Goal: Task Accomplishment & Management: Complete application form

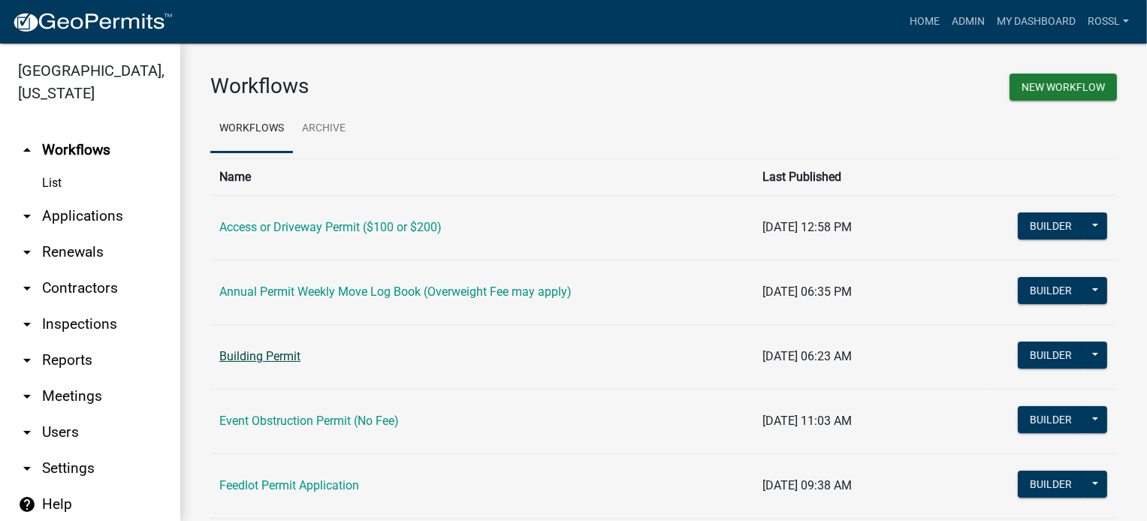
click at [264, 353] on link "Building Permit" at bounding box center [259, 356] width 81 height 14
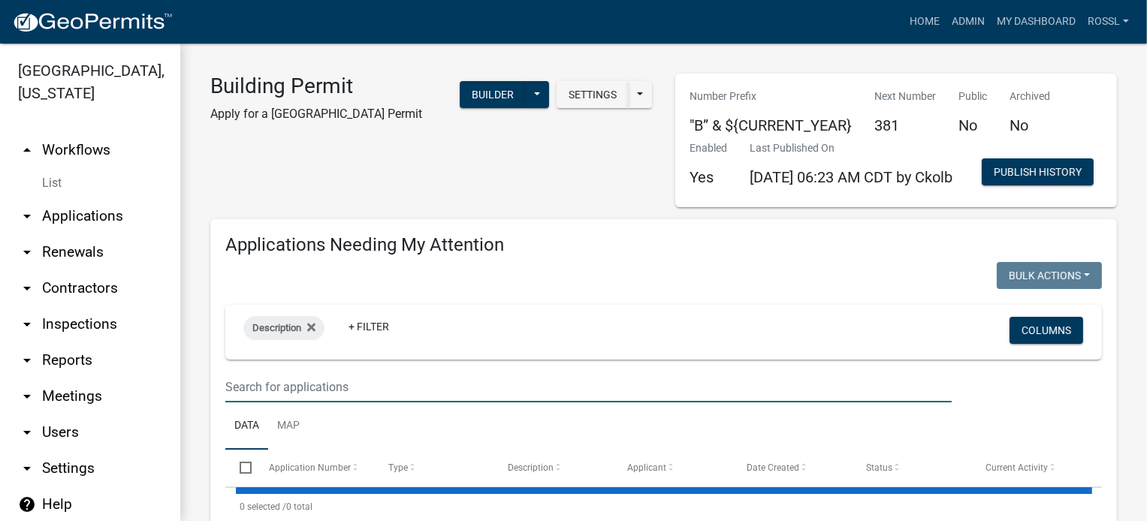
select select "2: 50"
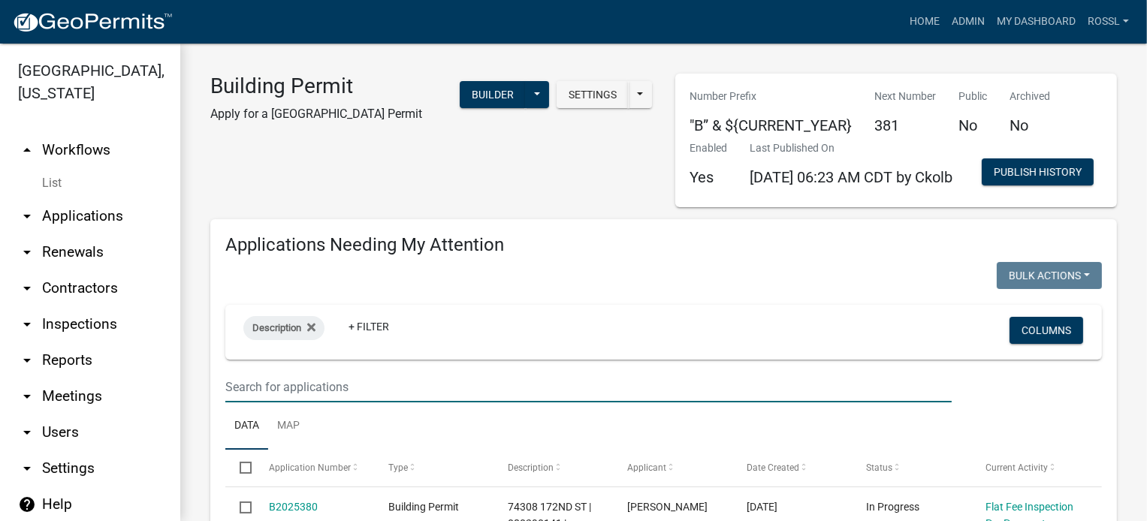
click at [353, 403] on input "text" at bounding box center [588, 387] width 726 height 31
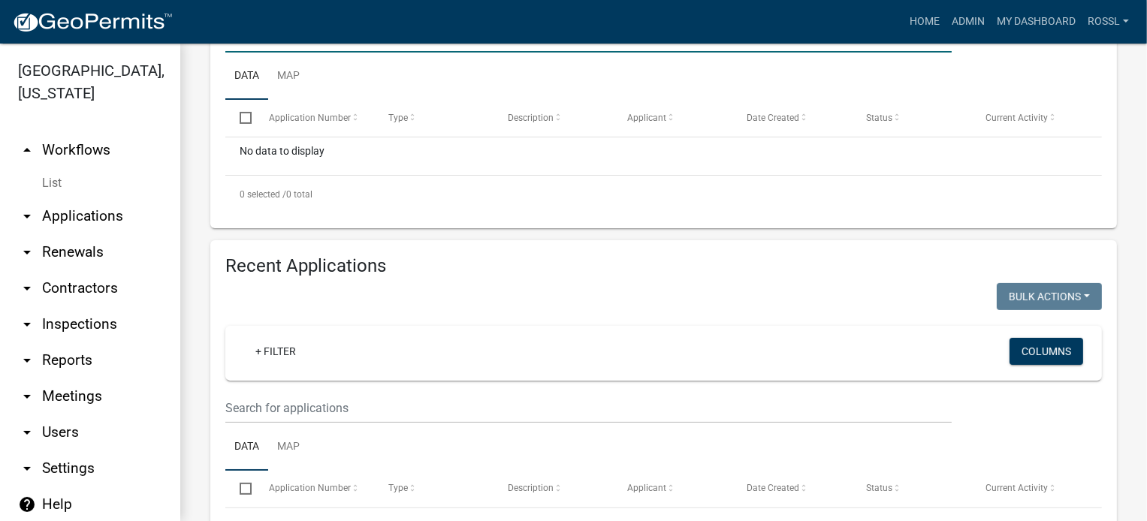
scroll to position [225, 0]
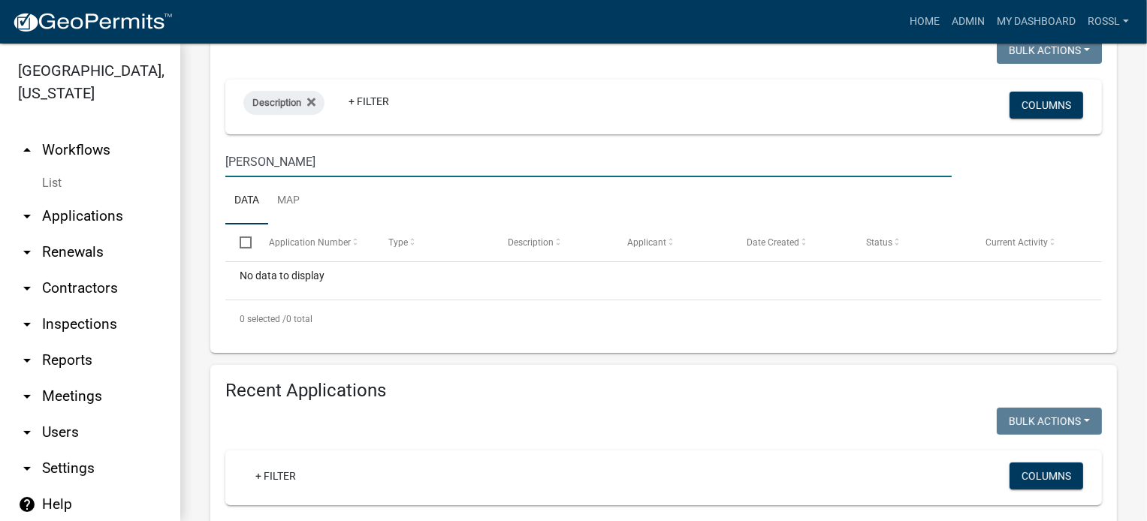
click at [236, 177] on input "[PERSON_NAME]" at bounding box center [588, 161] width 726 height 31
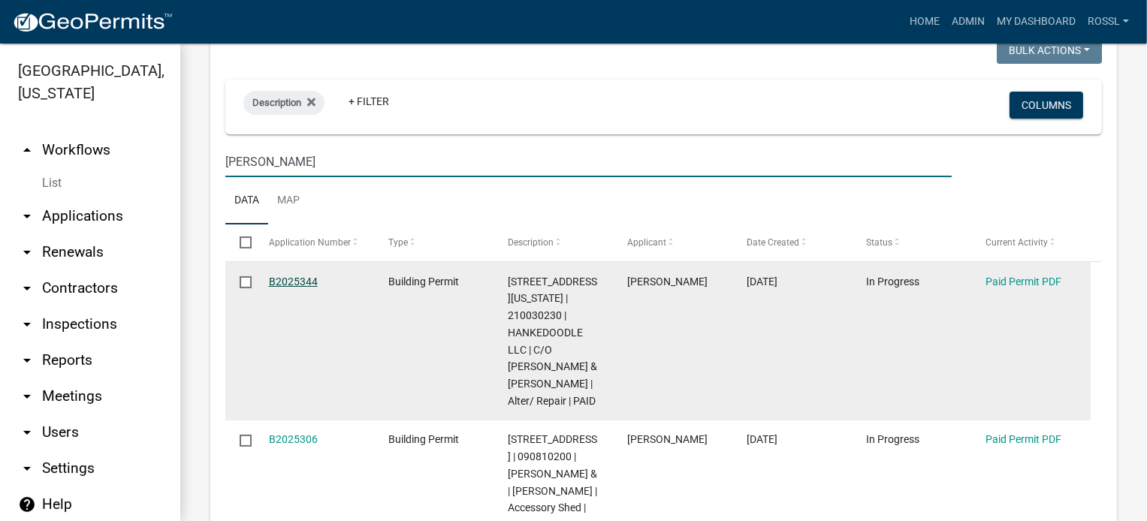
type input "[PERSON_NAME]"
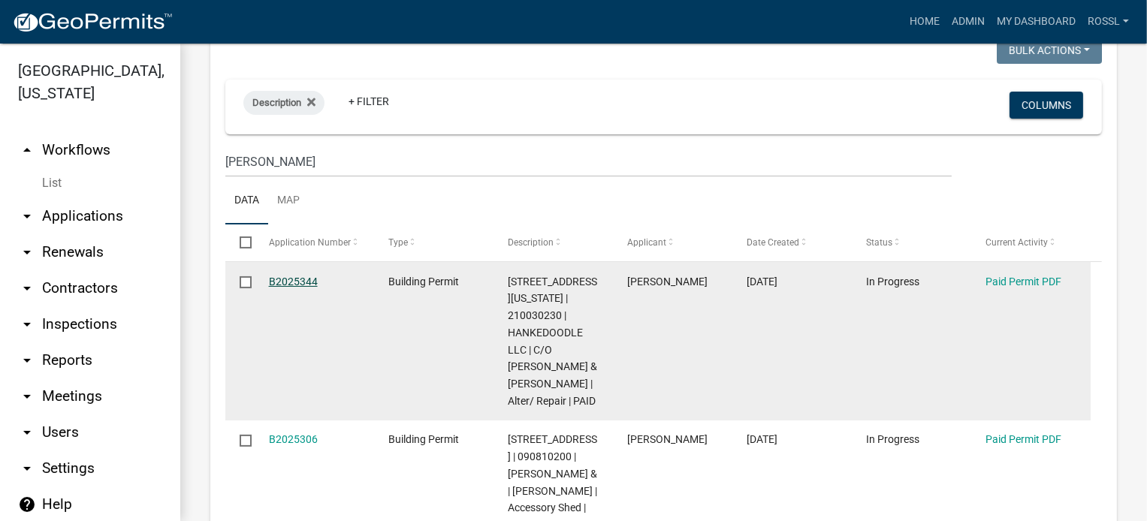
click at [303, 288] on link "B2025344" at bounding box center [293, 282] width 49 height 12
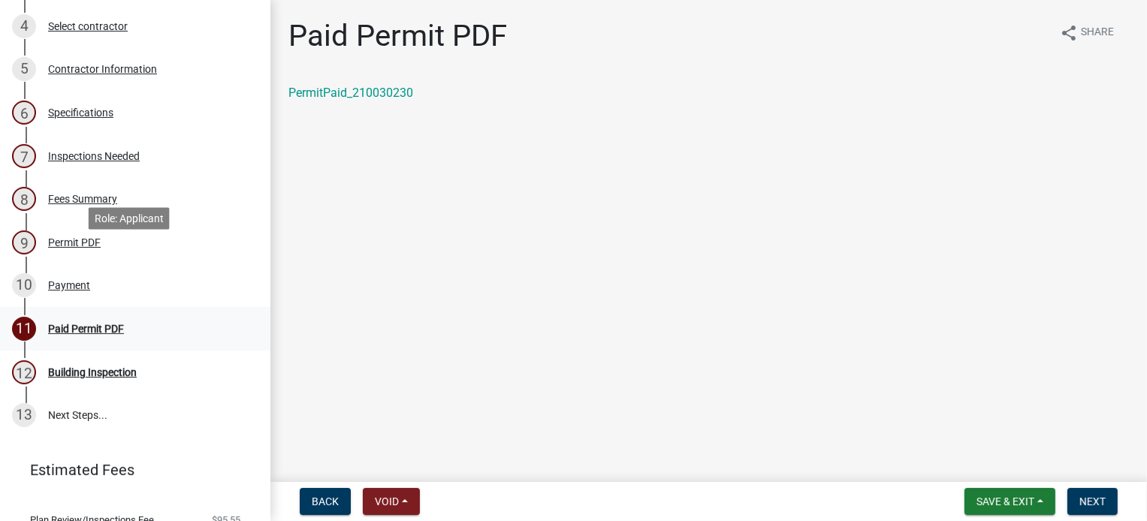
scroll to position [300, 0]
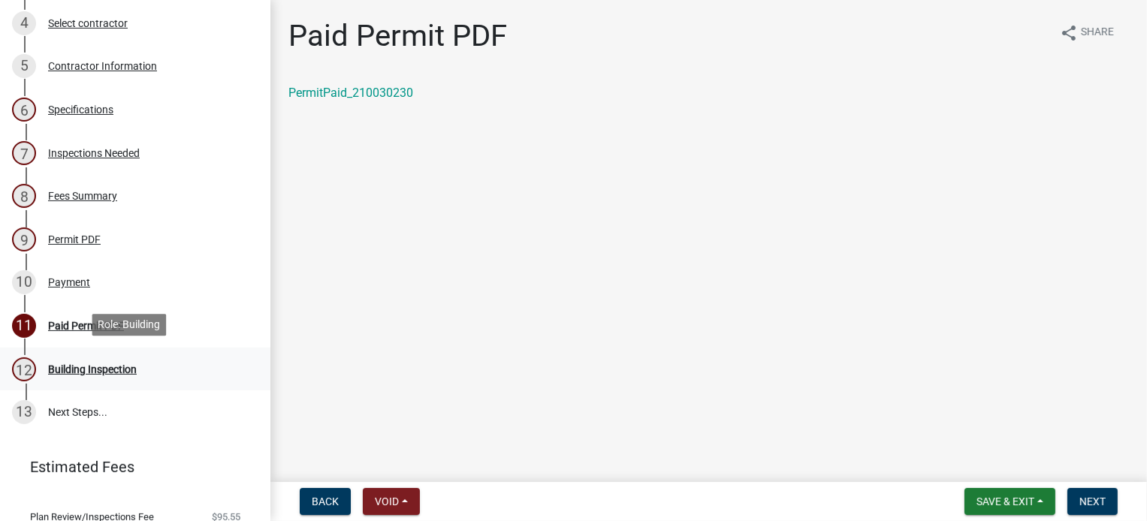
click at [117, 369] on div "Building Inspection" at bounding box center [92, 369] width 89 height 11
click at [1087, 496] on span "Next" at bounding box center [1092, 502] width 26 height 12
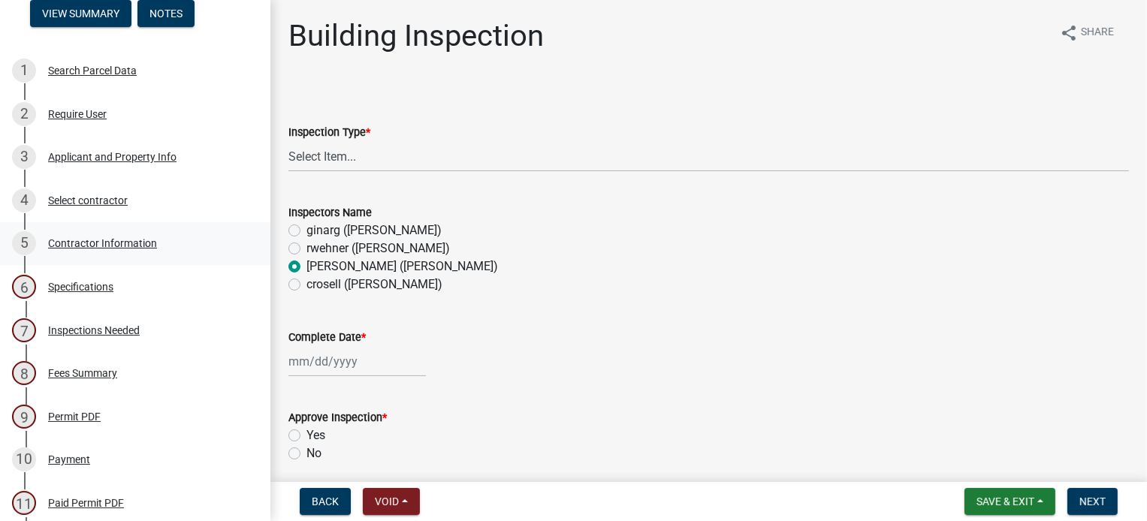
scroll to position [0, 0]
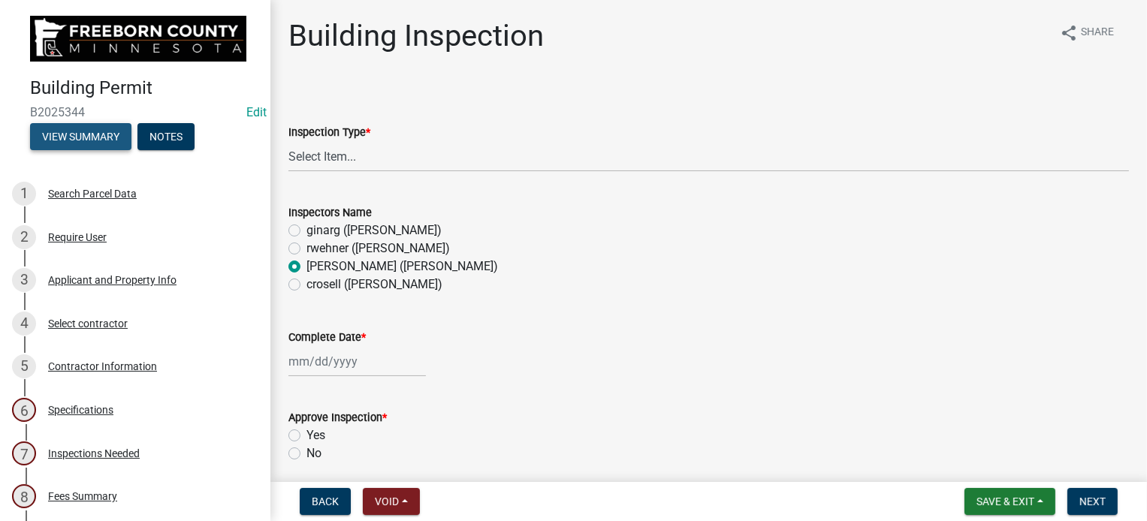
click at [77, 129] on button "View Summary" at bounding box center [80, 136] width 101 height 27
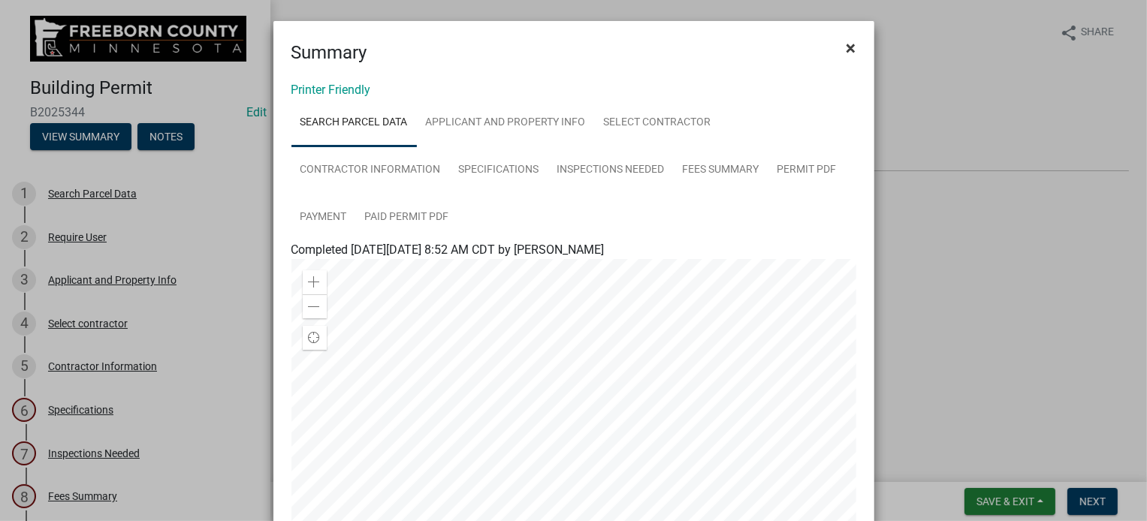
click at [846, 47] on span "×" at bounding box center [851, 48] width 10 height 21
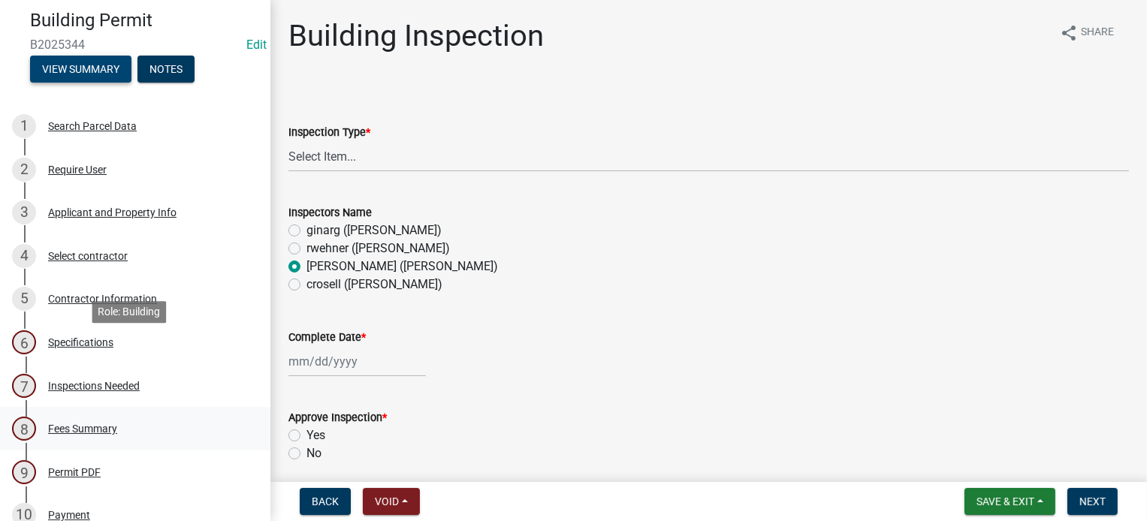
scroll to position [150, 0]
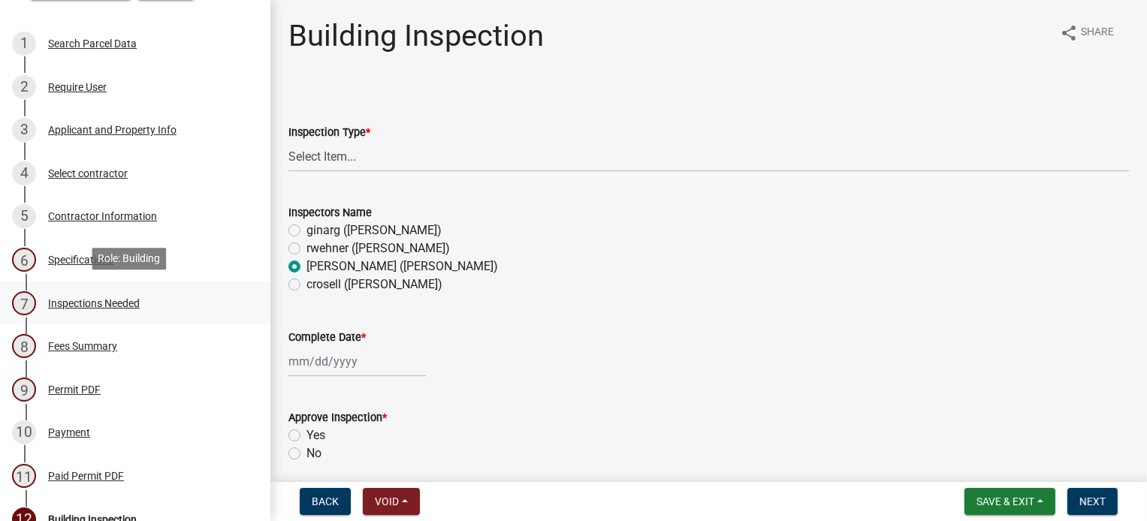
click at [92, 300] on div "Inspections Needed" at bounding box center [94, 303] width 92 height 11
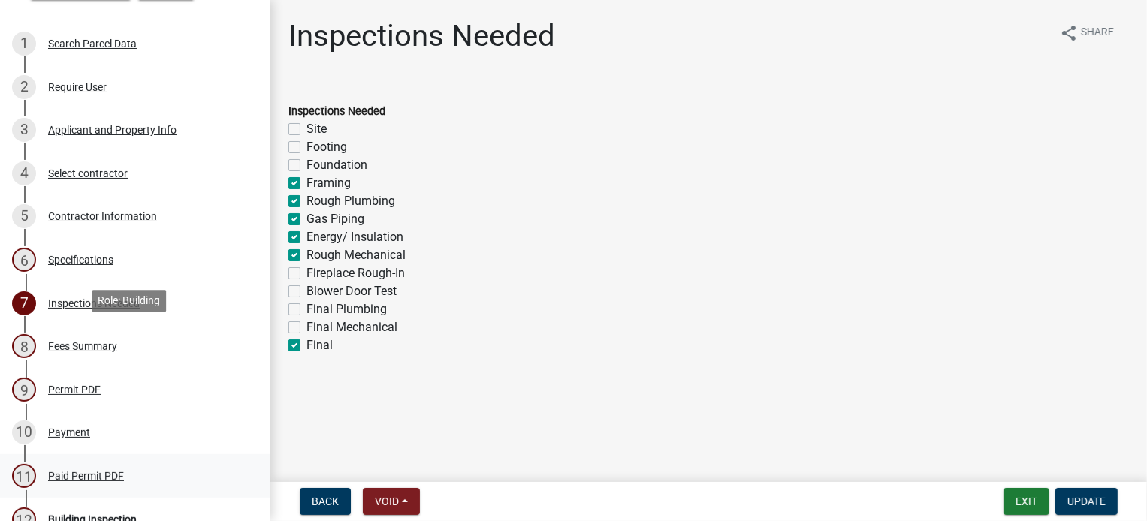
scroll to position [300, 0]
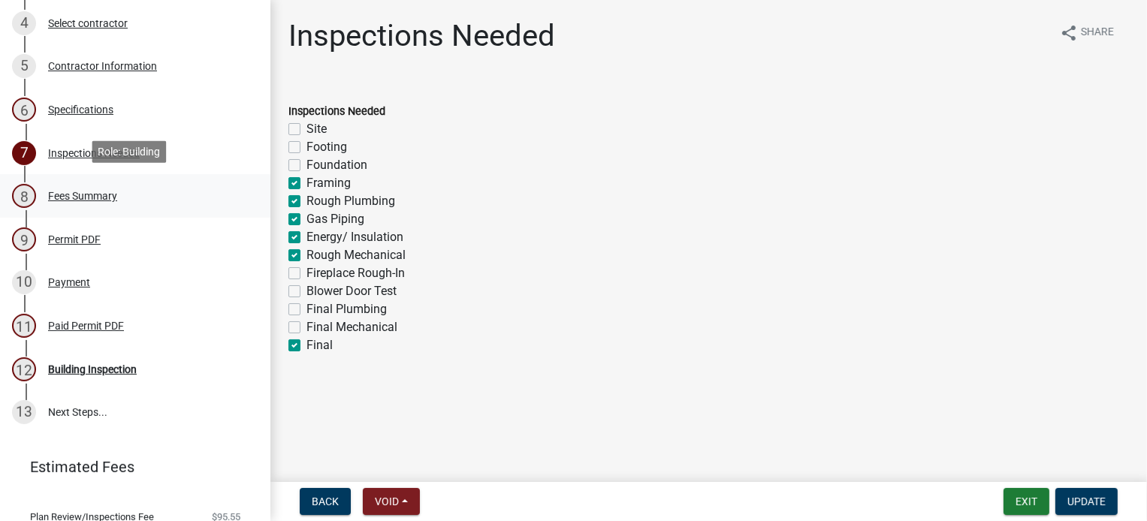
click at [81, 197] on div "Fees Summary" at bounding box center [82, 196] width 69 height 11
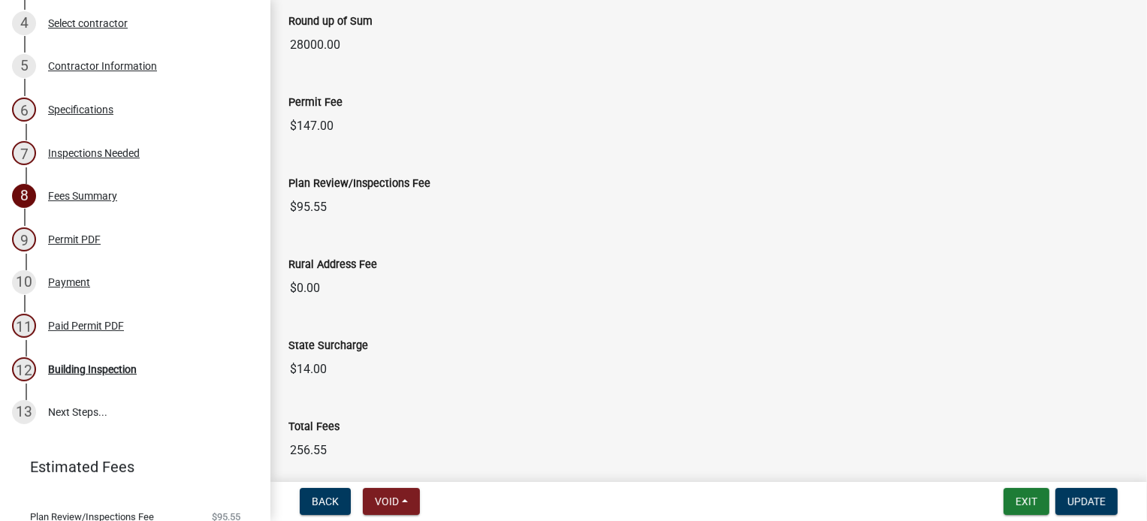
scroll to position [1931, 0]
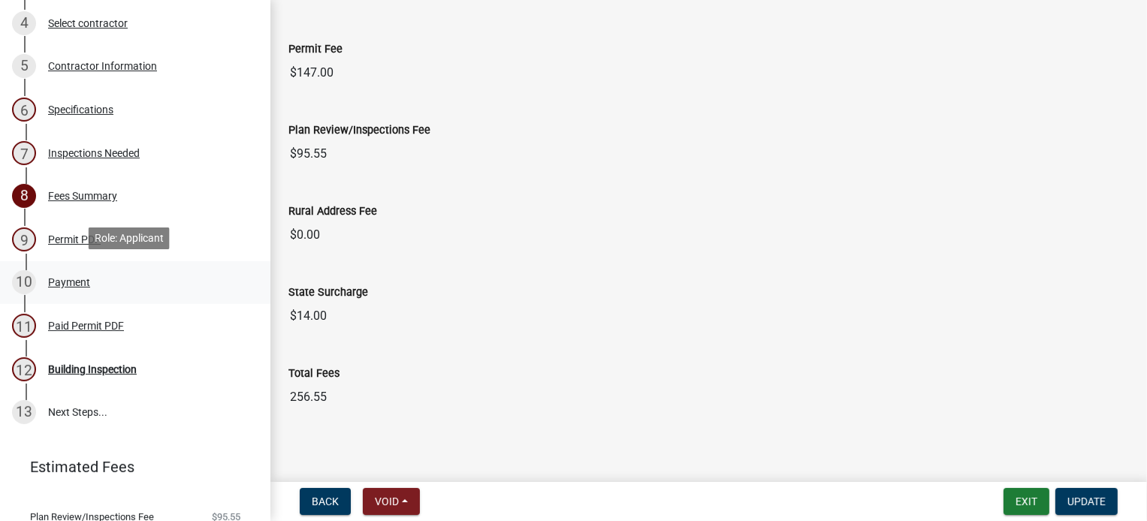
click at [74, 281] on div "Payment" at bounding box center [69, 282] width 42 height 11
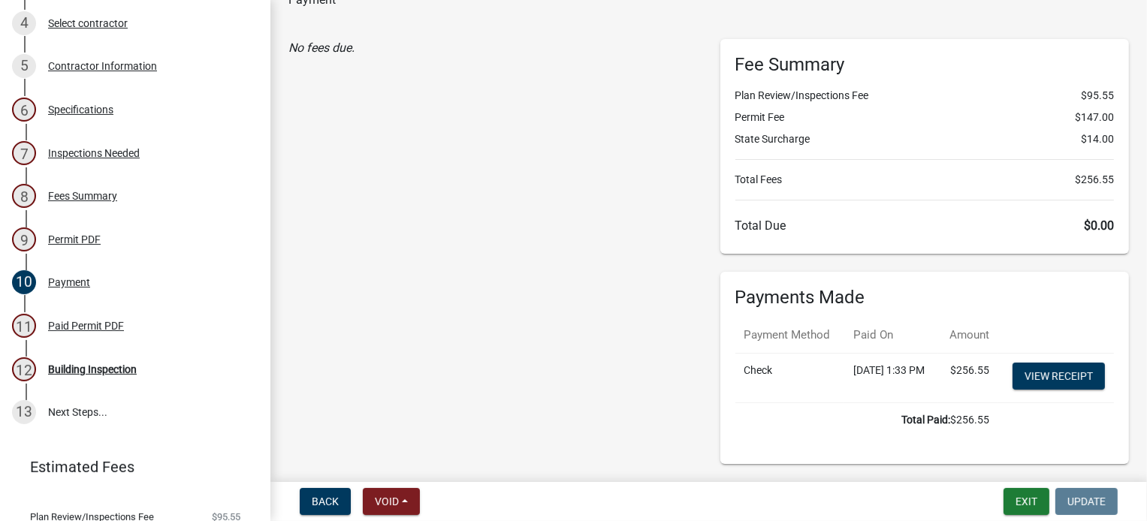
scroll to position [147, 0]
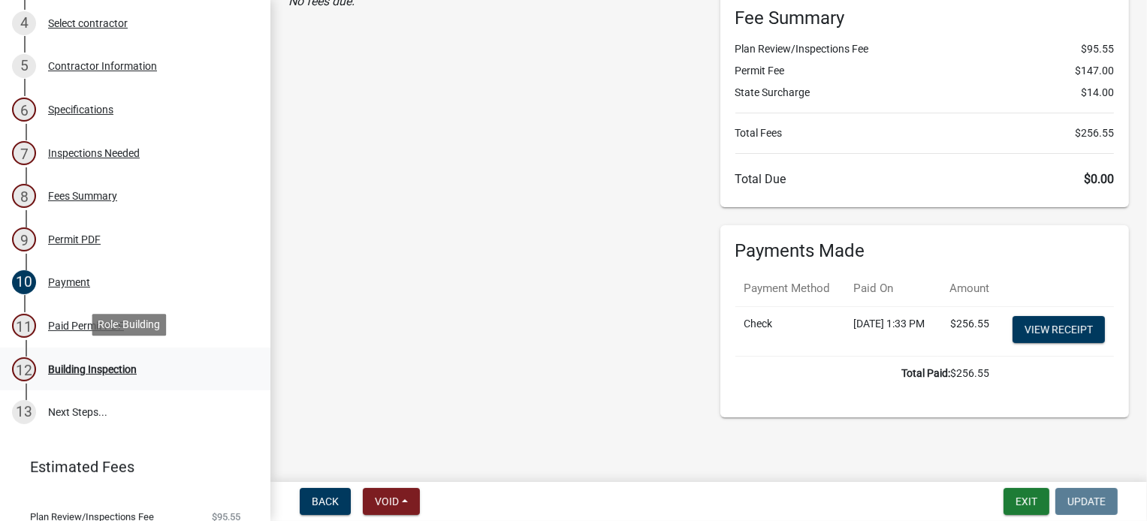
click at [121, 364] on div "Building Inspection" at bounding box center [92, 369] width 89 height 11
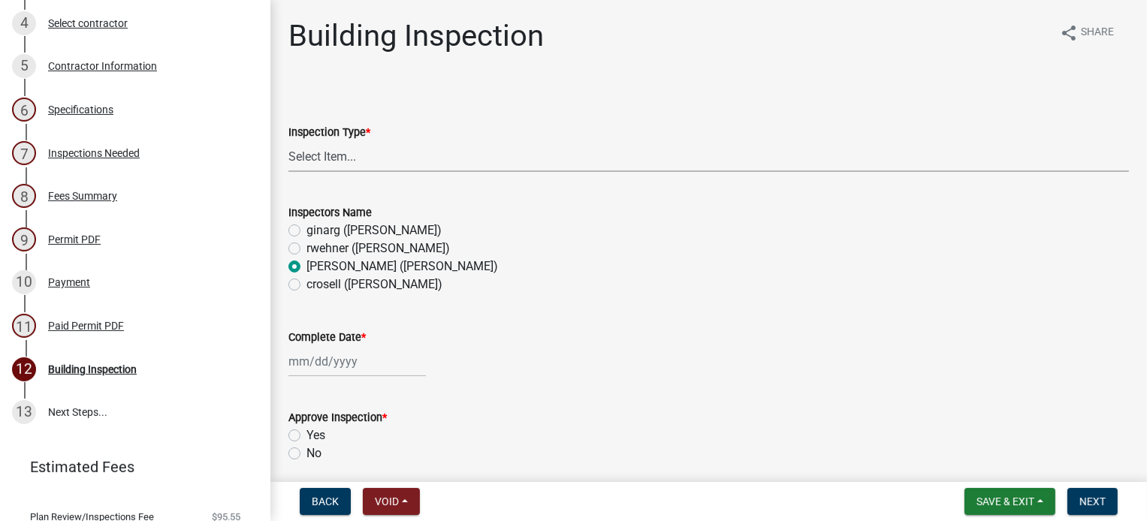
click at [337, 157] on select "Select Item... Footings Foundation Rough Plumbing Rough Mechanical Framing Gas …" at bounding box center [708, 156] width 840 height 31
click at [288, 141] on select "Select Item... Footings Foundation Rough Plumbing Rough Mechanical Framing Gas …" at bounding box center [708, 156] width 840 height 31
select select "8db2c0cf-3181-45d2-8b43-567b2b747cb3"
click at [318, 357] on div at bounding box center [356, 361] width 137 height 31
select select "10"
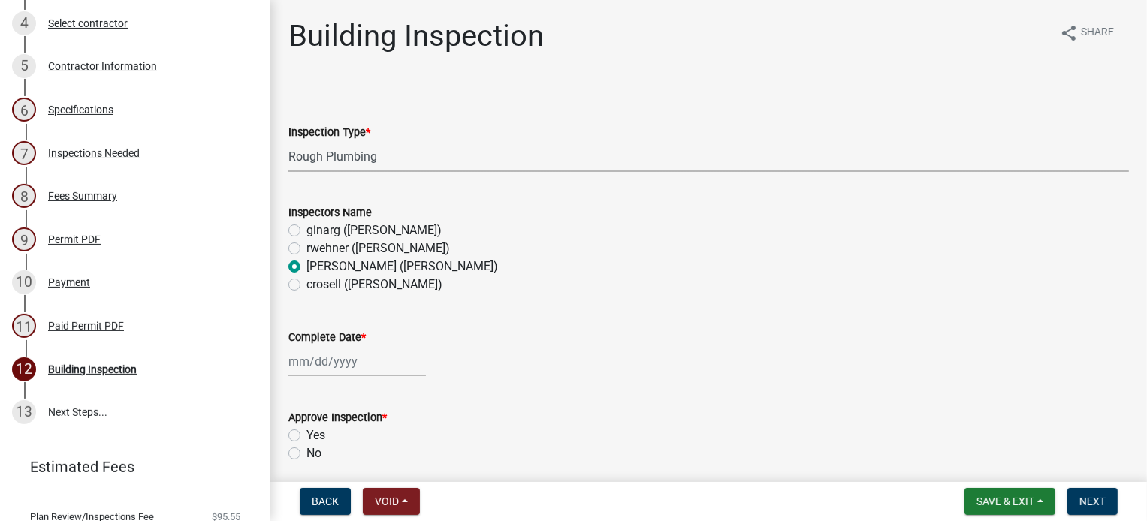
select select "2025"
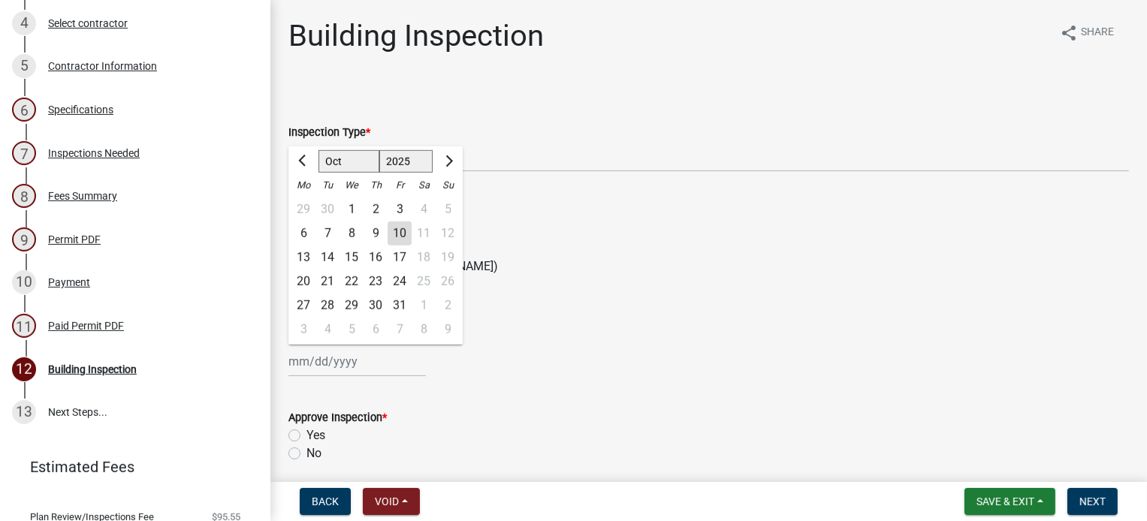
click at [373, 235] on div "9" at bounding box center [375, 234] width 24 height 24
type input "[DATE]"
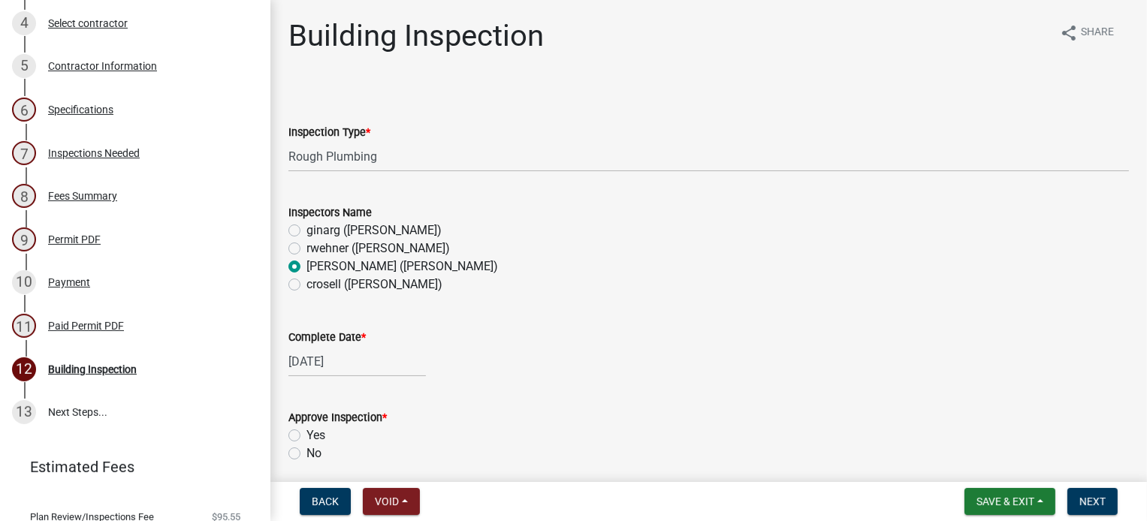
scroll to position [150, 0]
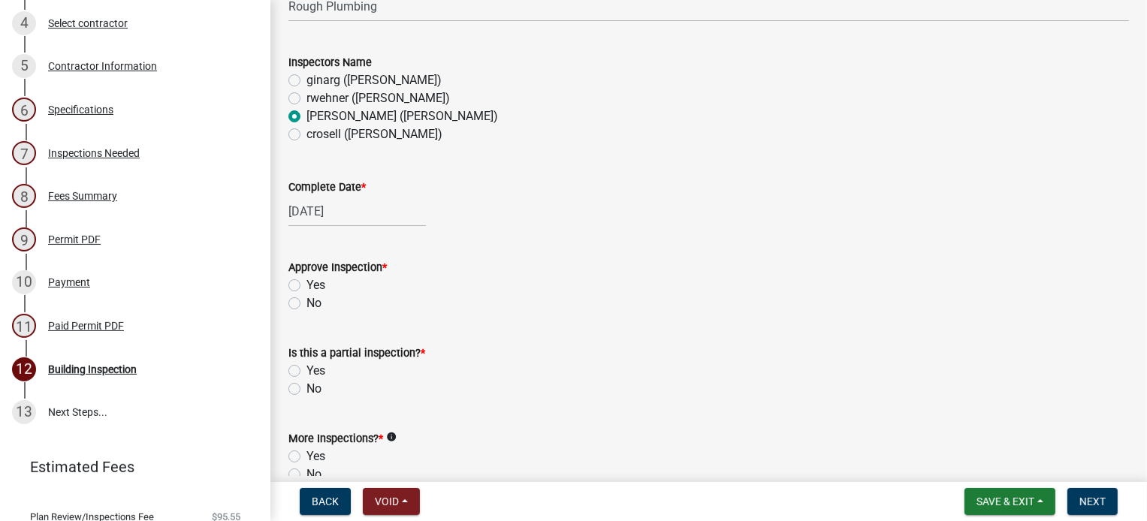
click at [300, 281] on div "Yes" at bounding box center [708, 285] width 840 height 18
click at [306, 288] on label "Yes" at bounding box center [315, 285] width 19 height 18
click at [306, 286] on input "Yes" at bounding box center [311, 281] width 10 height 10
radio input "true"
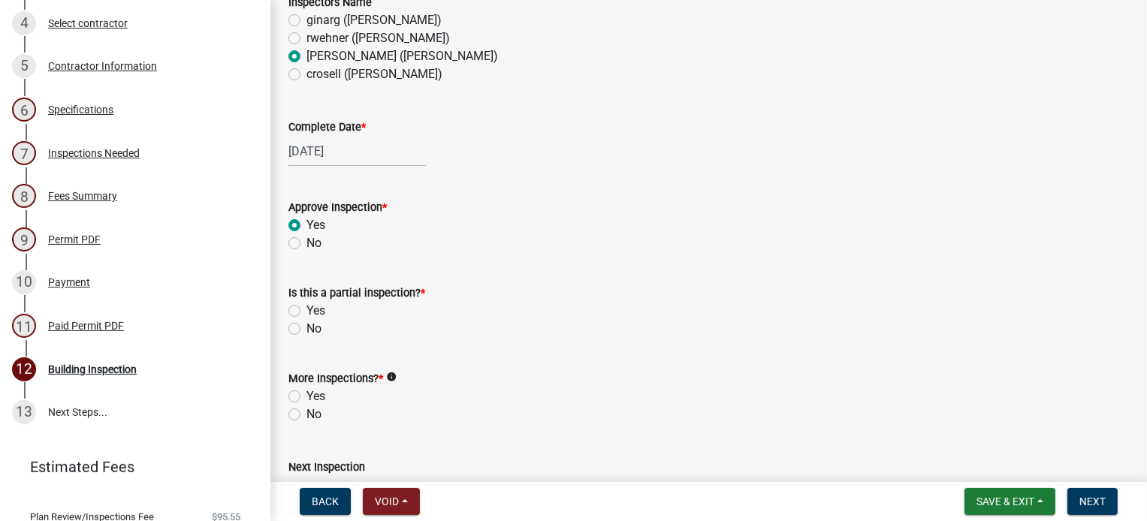
scroll to position [300, 0]
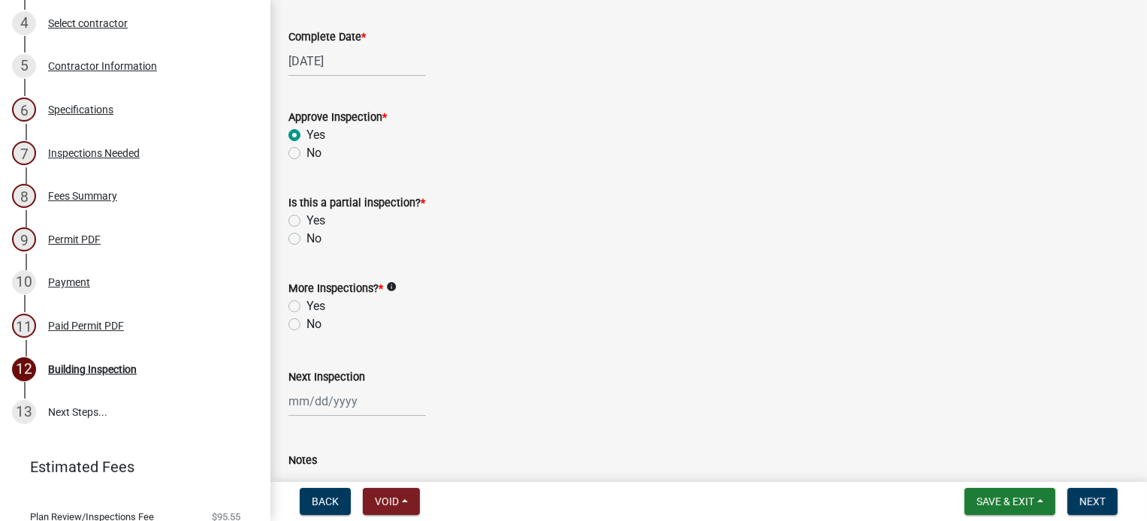
click at [306, 236] on label "No" at bounding box center [313, 239] width 15 height 18
click at [306, 236] on input "No" at bounding box center [311, 235] width 10 height 10
radio input "true"
click at [293, 300] on div "Yes" at bounding box center [708, 306] width 840 height 18
click at [306, 303] on label "Yes" at bounding box center [315, 306] width 19 height 18
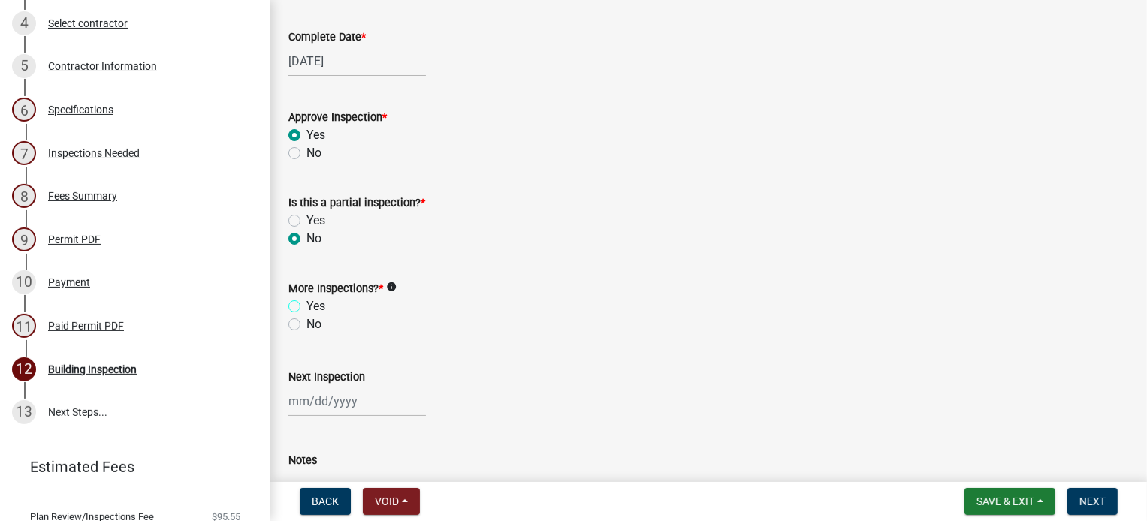
click at [306, 303] on input "Yes" at bounding box center [311, 302] width 10 height 10
radio input "true"
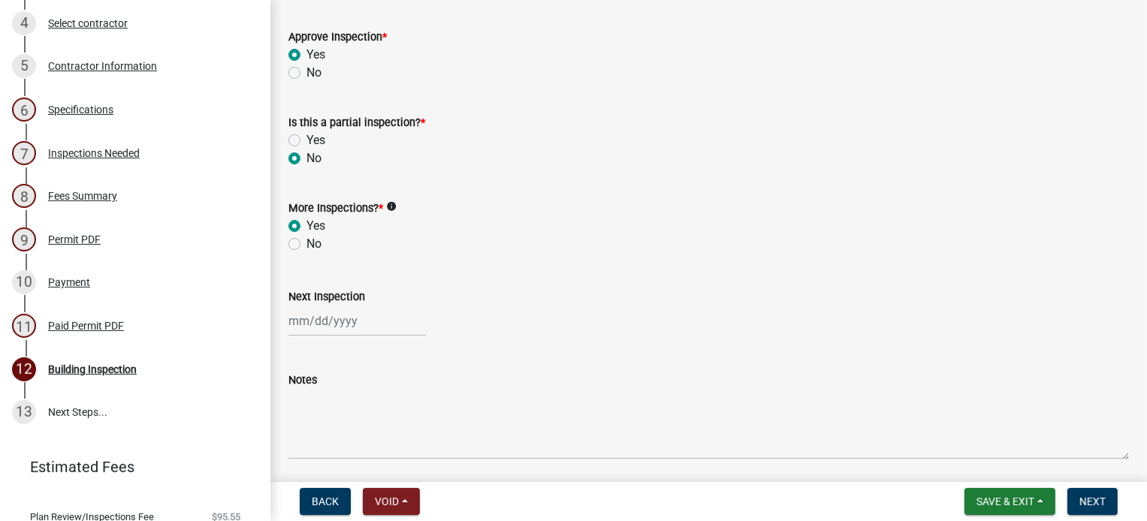
scroll to position [527, 0]
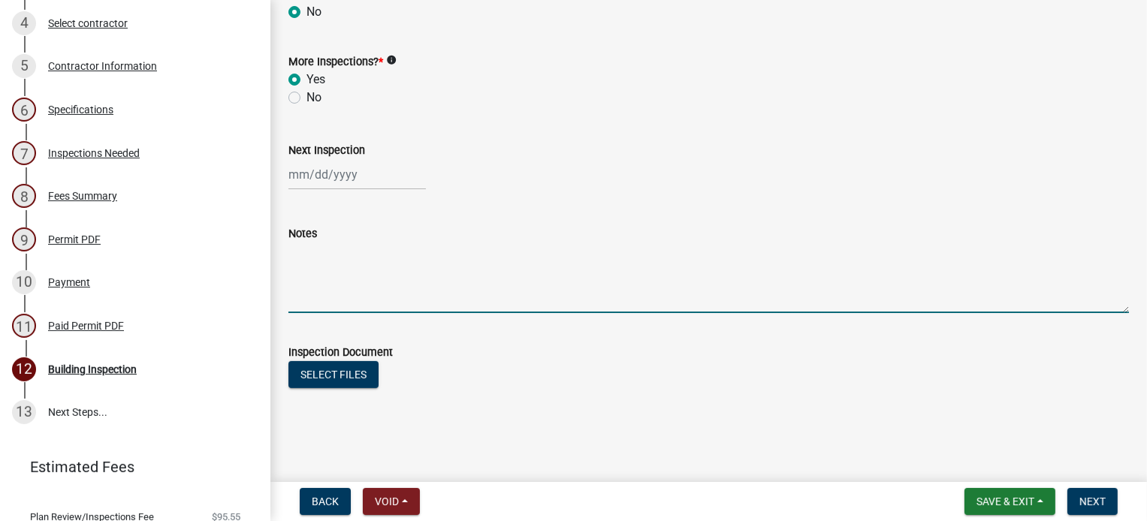
click at [302, 294] on textarea "Notes" at bounding box center [708, 278] width 840 height 71
click at [406, 255] on textarea "Minor plumbing mods move toilet adding vents- ok" at bounding box center [708, 278] width 840 height 71
click at [469, 249] on textarea "Minor plumbing mods, move toilet adding vents- ok" at bounding box center [708, 278] width 840 height 71
type textarea "Minor plumbing mods, move toilet, adding vents- ok"
click at [1003, 493] on button "Save & Exit" at bounding box center [1009, 501] width 91 height 27
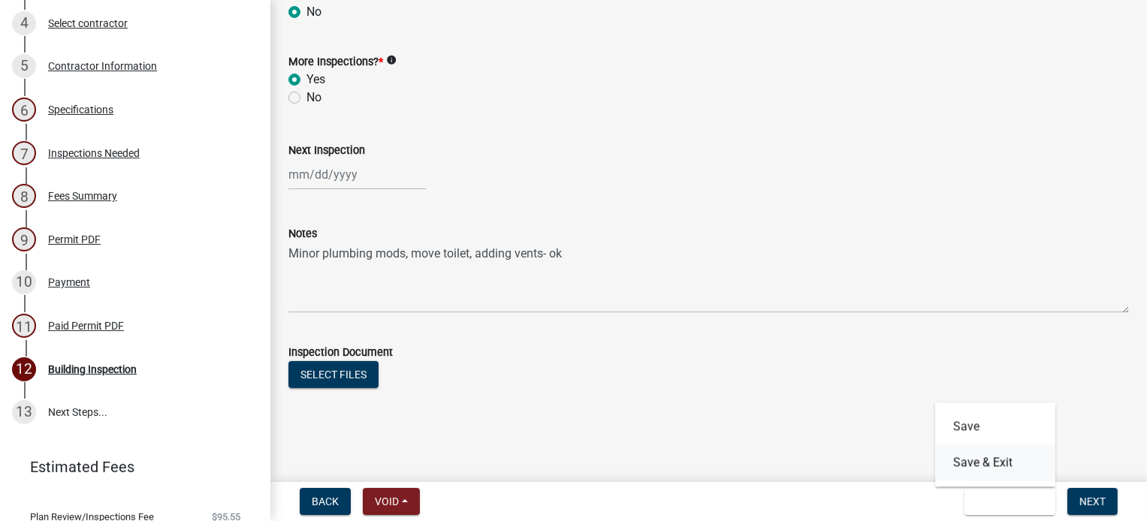
click at [1000, 459] on button "Save & Exit" at bounding box center [995, 463] width 120 height 36
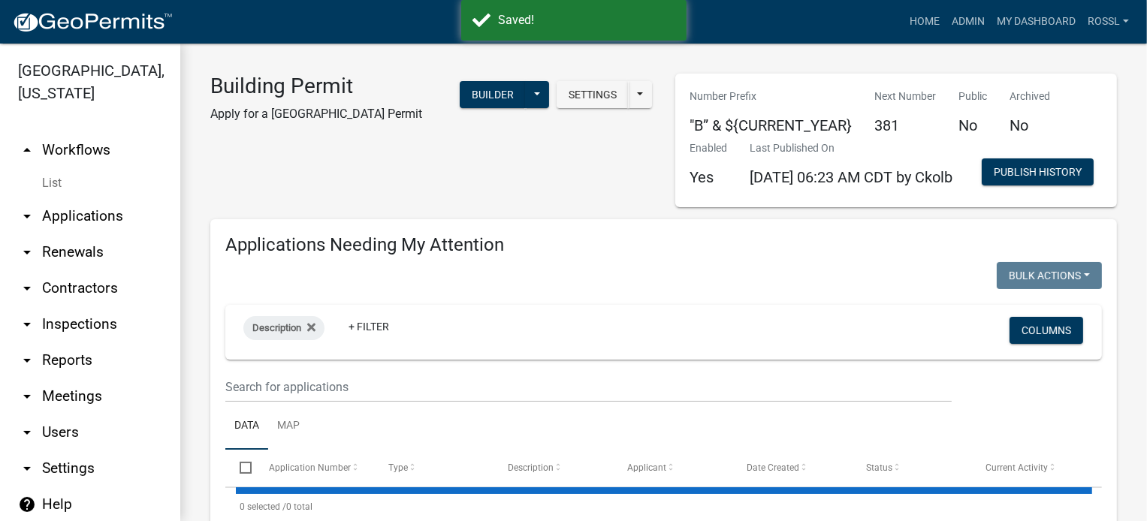
select select "2: 50"
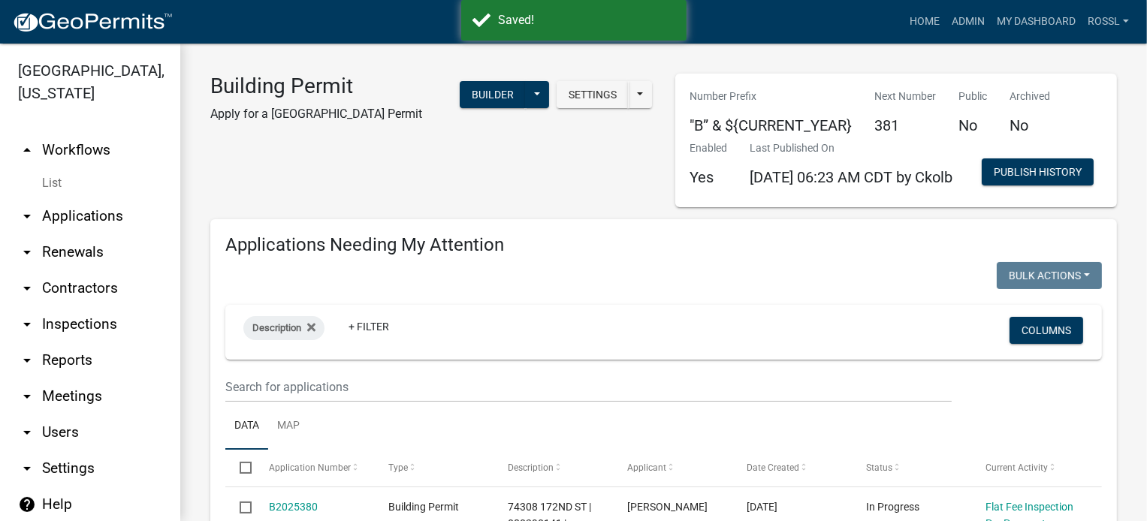
select select "2: 50"
